Goal: Transaction & Acquisition: Obtain resource

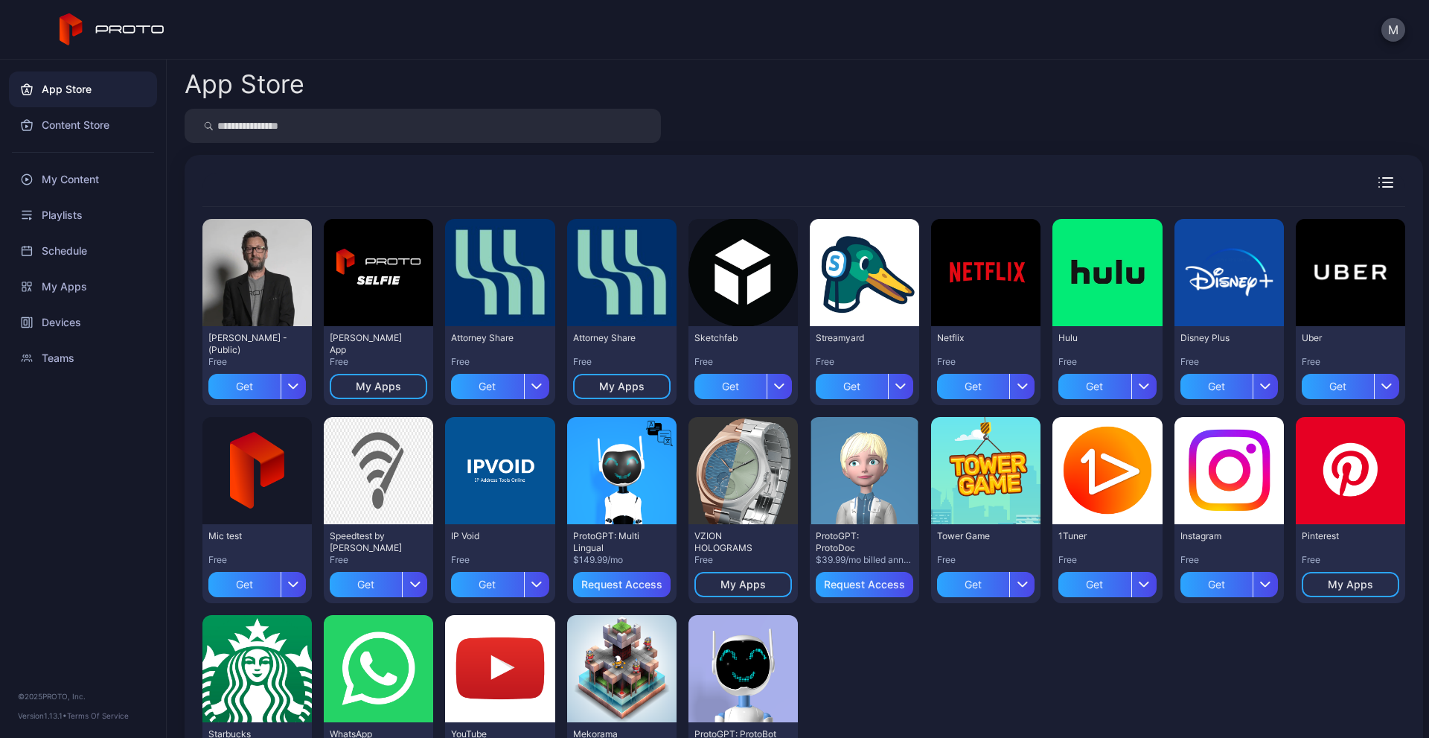
scroll to position [105, 0]
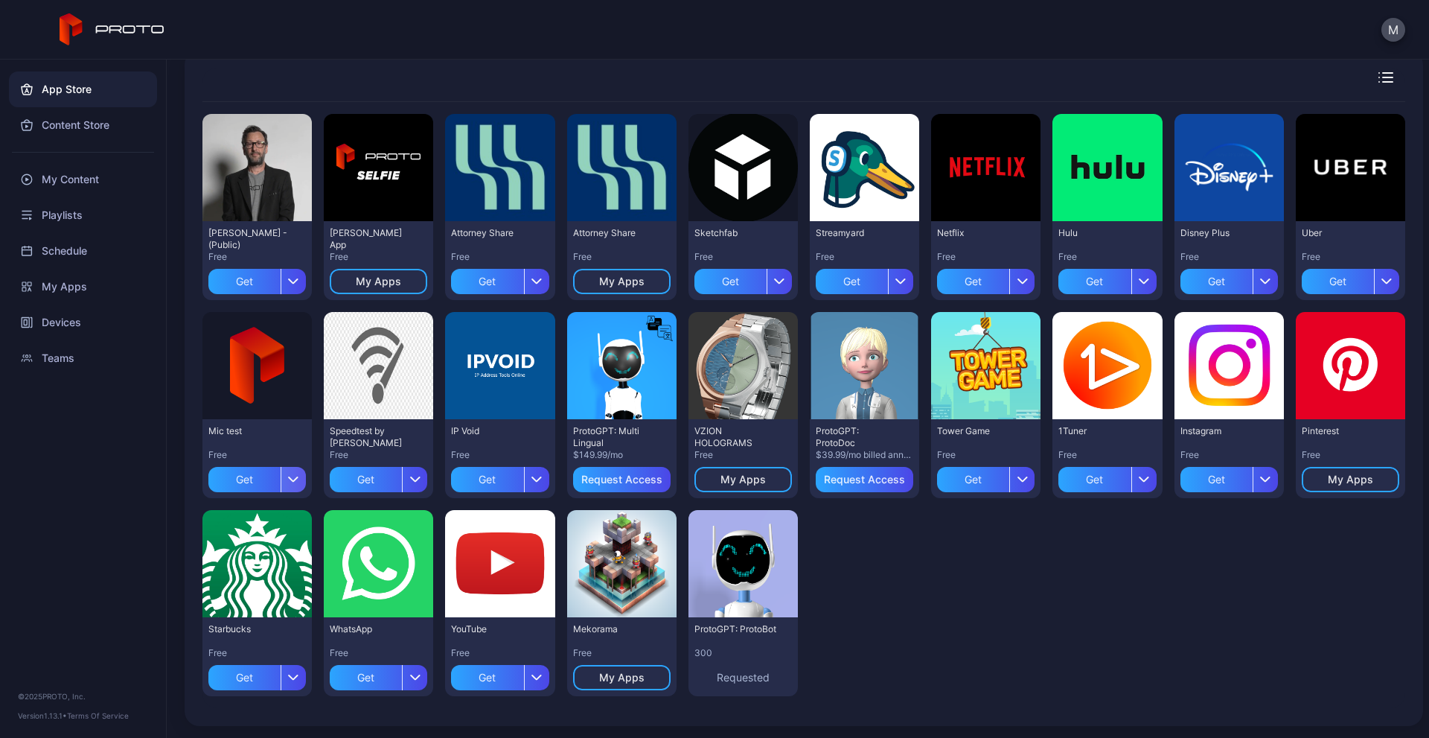
click at [288, 476] on icon "button" at bounding box center [293, 479] width 11 height 6
click at [993, 512] on div "Preview David N Persona - (Public) Free Get Preview David Selfie App Free My Ap…" at bounding box center [803, 405] width 1203 height 606
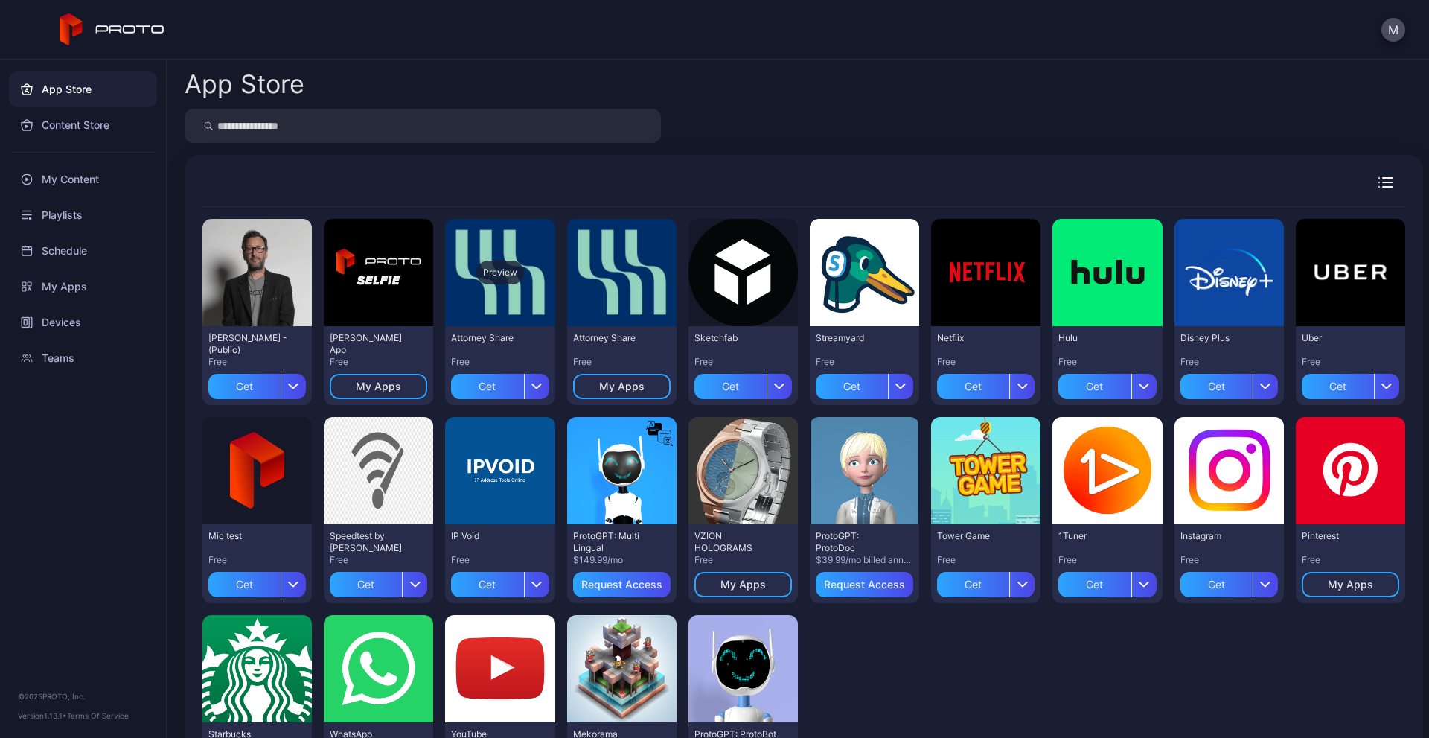
click at [526, 305] on div "Preview" at bounding box center [499, 272] width 109 height 107
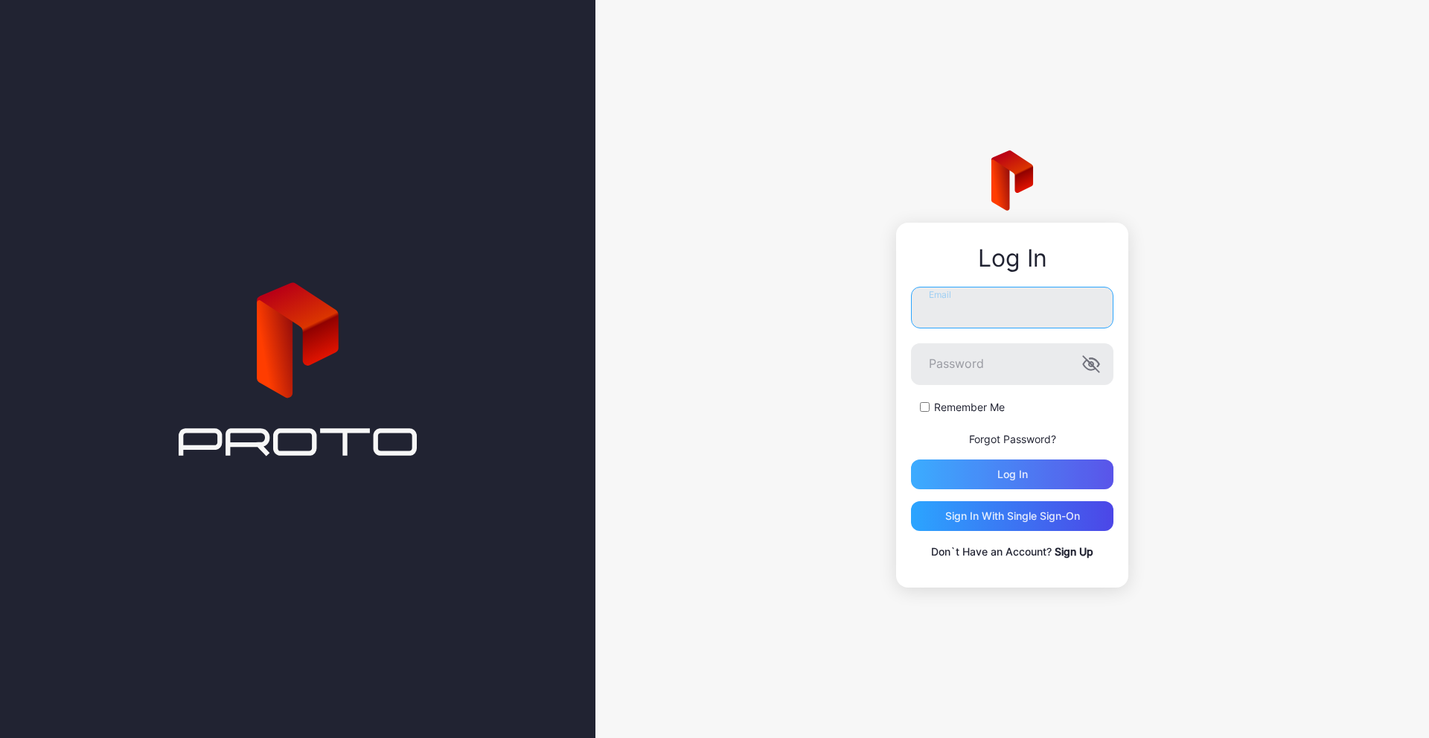
type input "**********"
click at [1008, 472] on div "Log in" at bounding box center [1013, 474] width 31 height 12
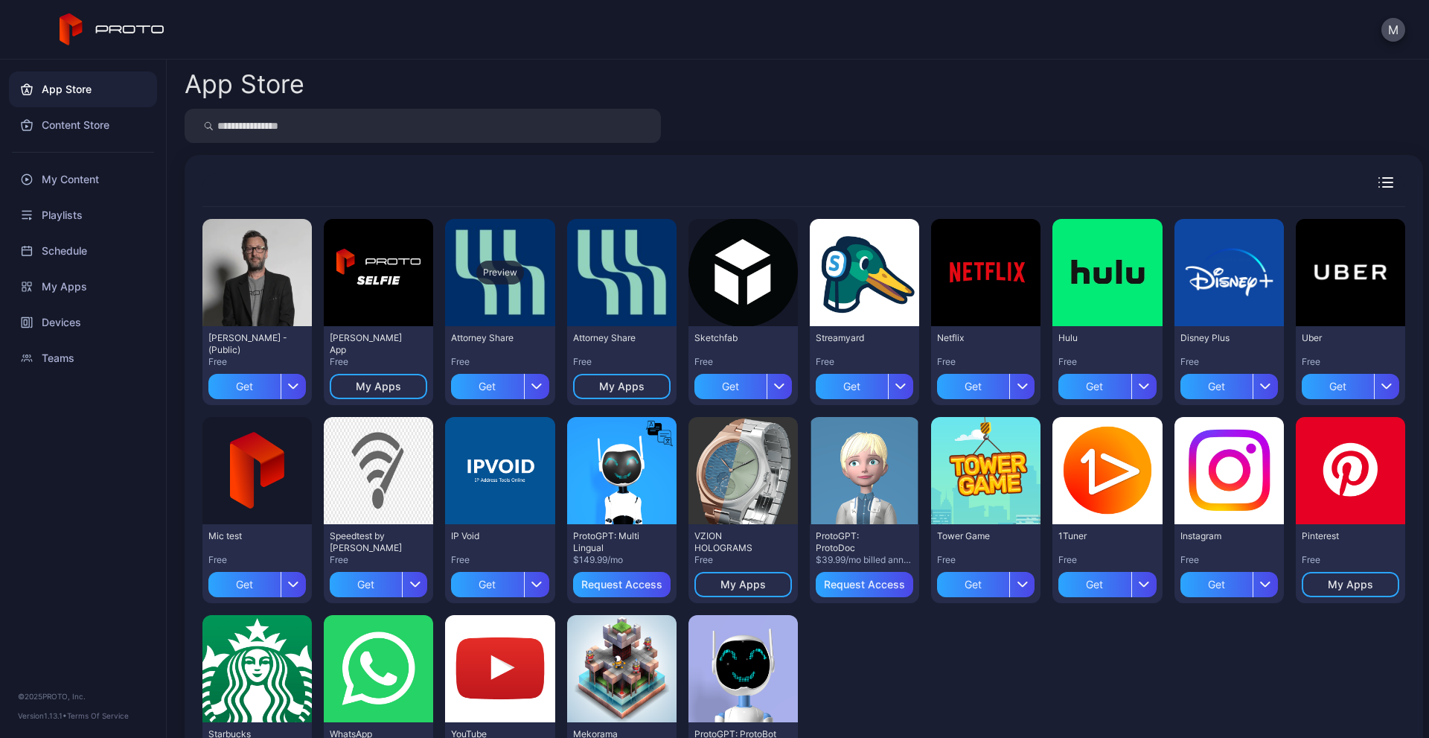
click at [491, 303] on div "Preview" at bounding box center [499, 272] width 109 height 107
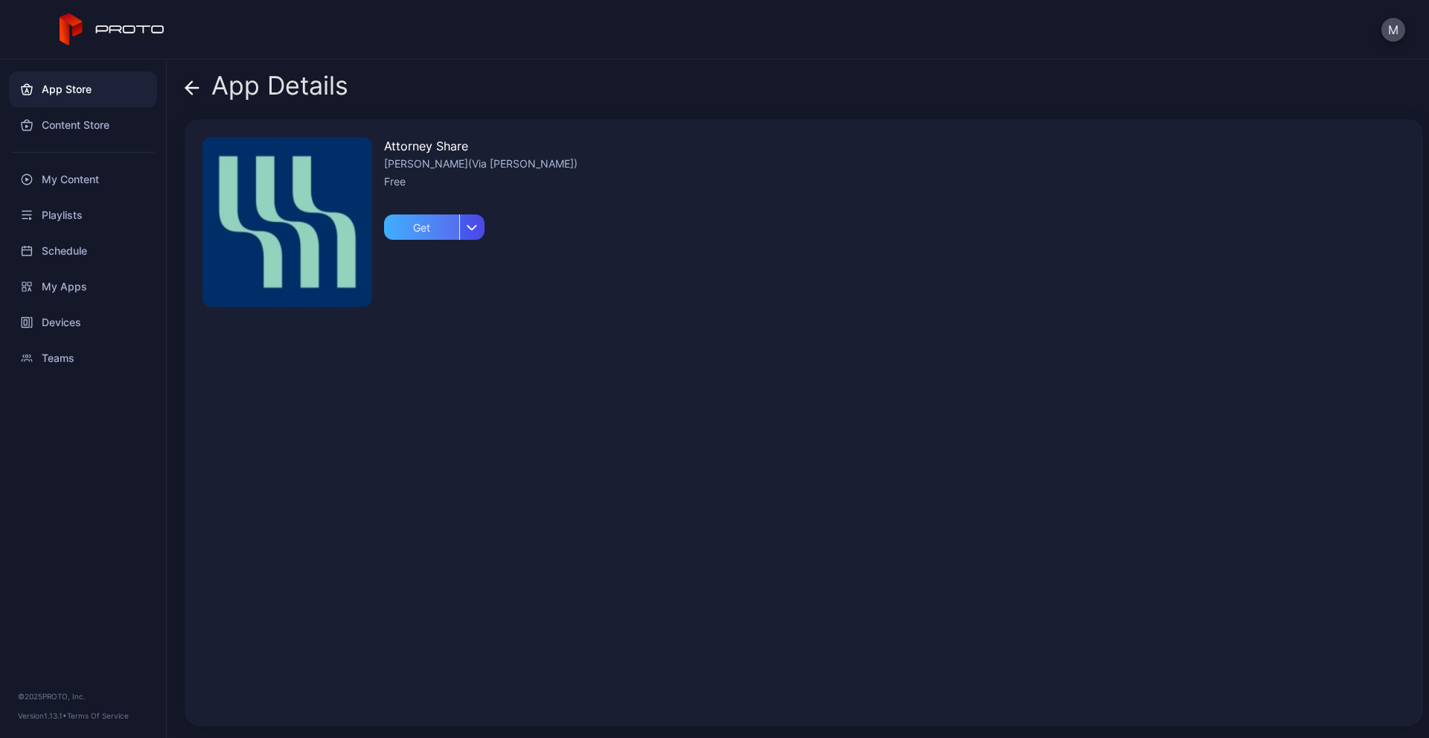
click at [417, 222] on div "Get" at bounding box center [421, 226] width 75 height 25
click at [75, 178] on div "My Content" at bounding box center [83, 180] width 148 height 36
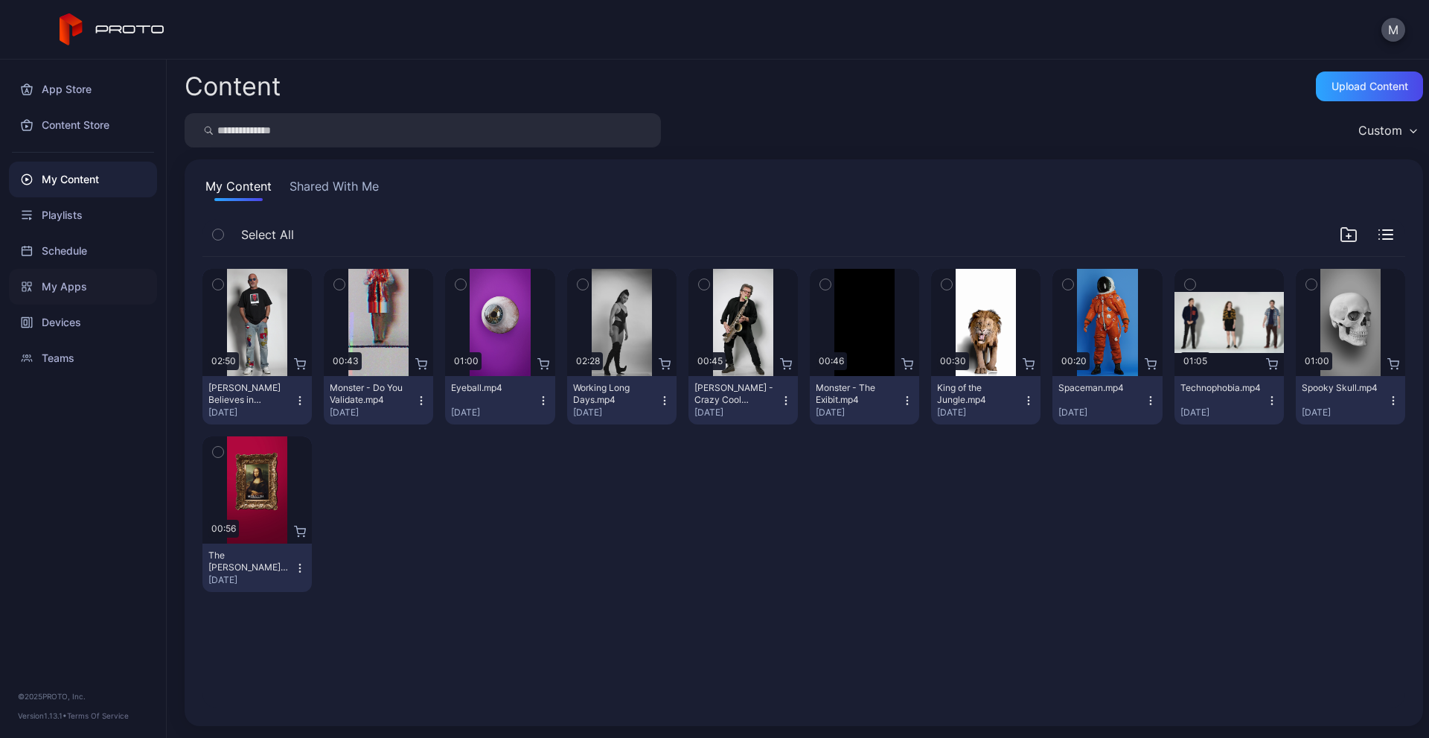
click at [64, 287] on div "My Apps" at bounding box center [83, 287] width 148 height 36
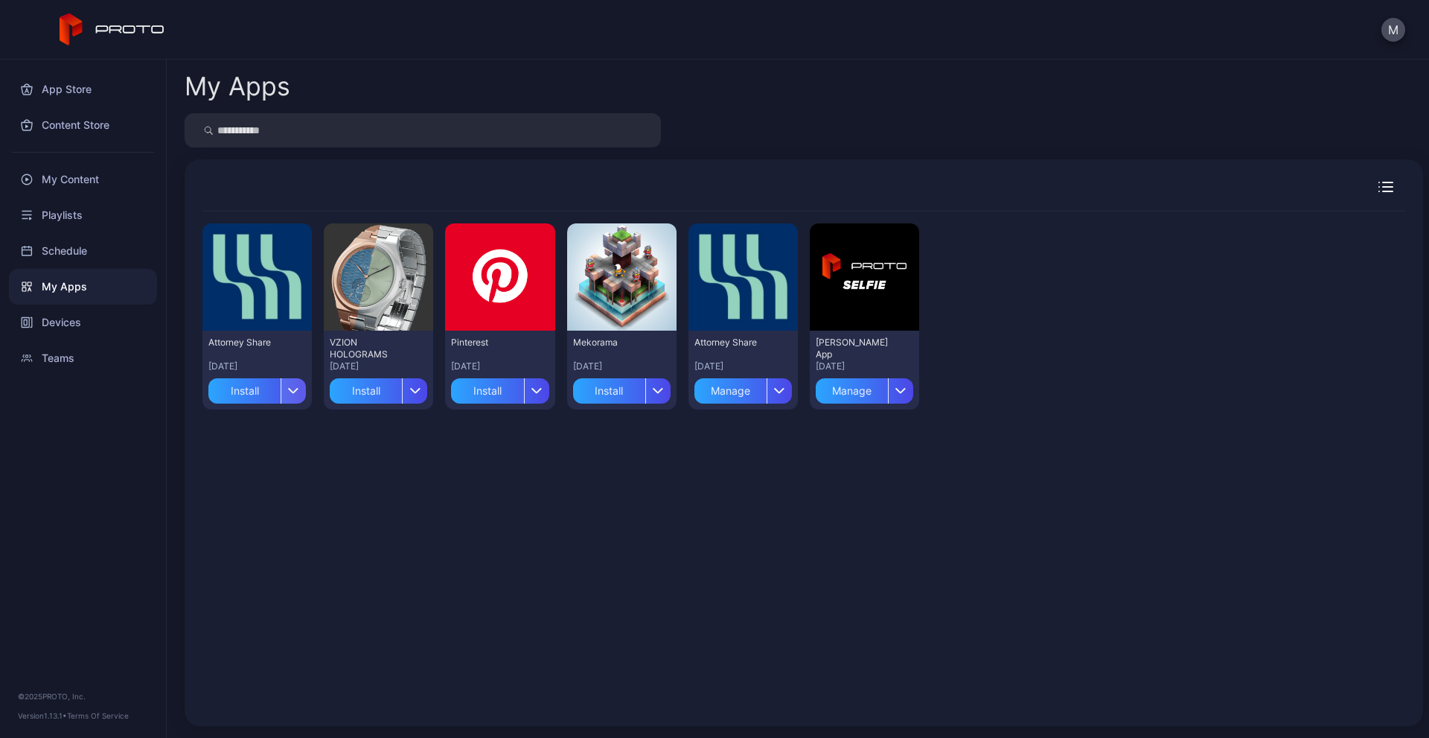
click at [295, 390] on icon "button" at bounding box center [294, 391] width 9 height 4
click at [260, 481] on button "Delete" at bounding box center [256, 483] width 127 height 48
